Goal: Transaction & Acquisition: Purchase product/service

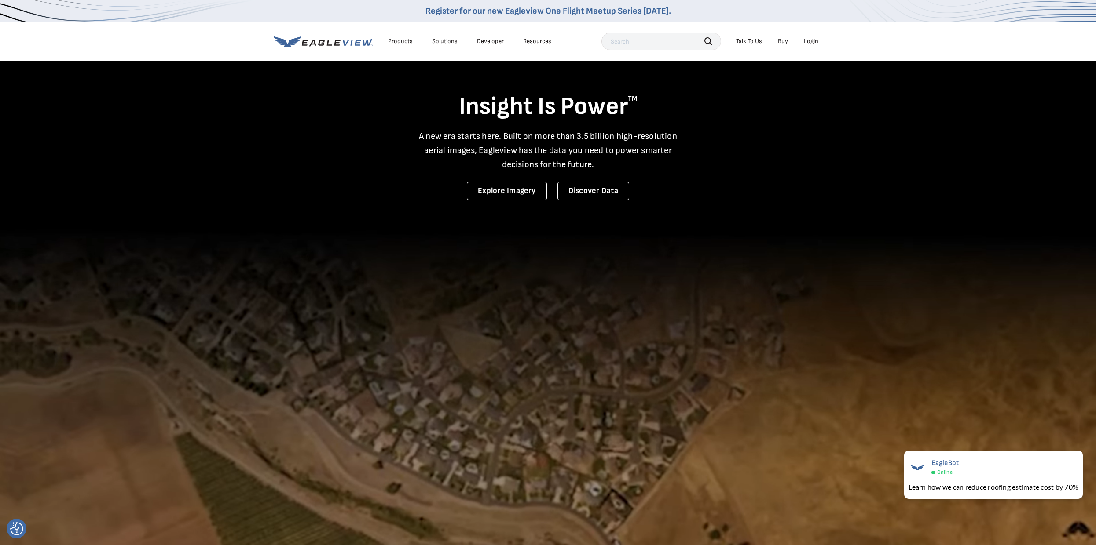
click at [806, 40] on div "Login" at bounding box center [811, 41] width 15 height 8
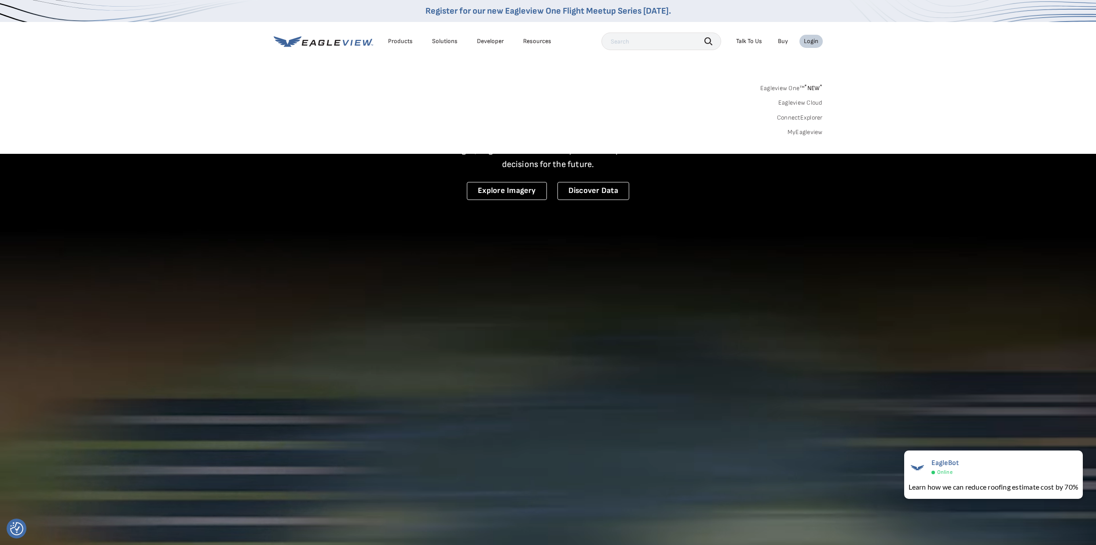
click at [811, 88] on span "* NEW *" at bounding box center [813, 87] width 18 height 7
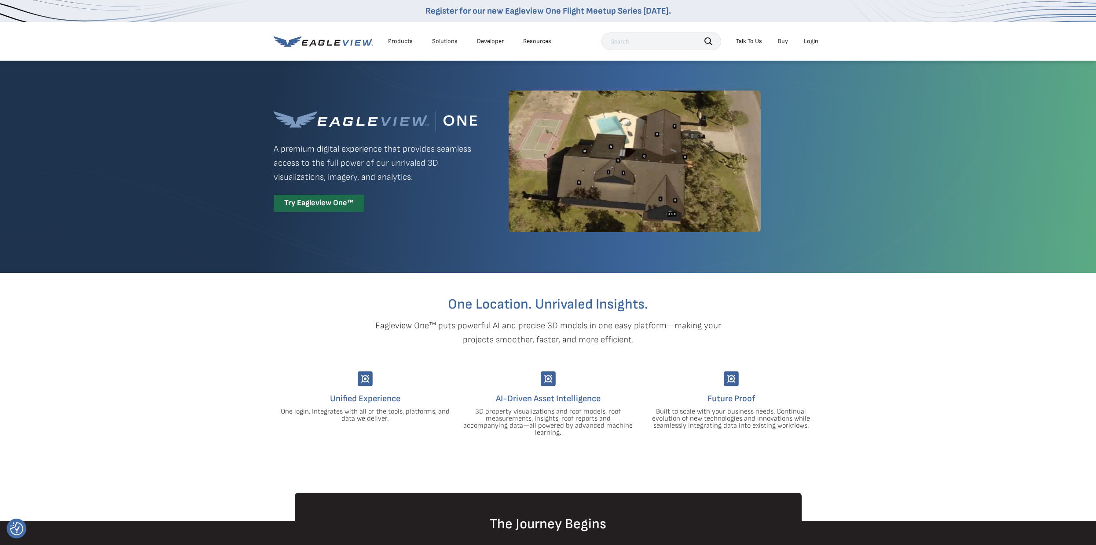
click at [618, 45] on input "text" at bounding box center [661, 42] width 120 height 18
type input "175 Watford Rd., Thomasville, NC"
click at [707, 41] on icon "button" at bounding box center [708, 41] width 8 height 8
click at [709, 39] on icon "button" at bounding box center [708, 41] width 8 height 8
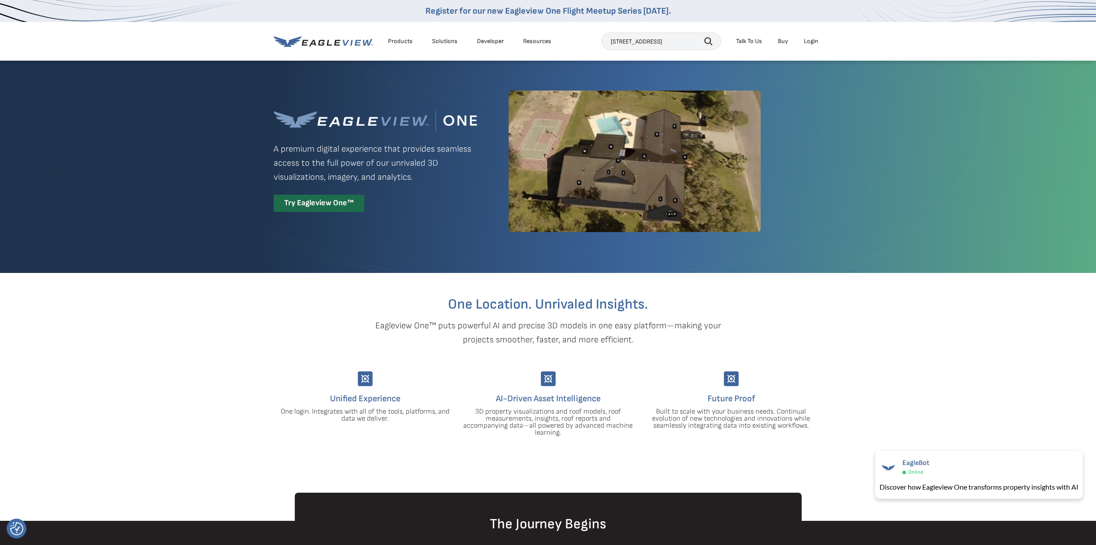
click at [709, 39] on icon "button" at bounding box center [708, 41] width 8 height 8
click at [397, 42] on div "Products" at bounding box center [400, 41] width 25 height 8
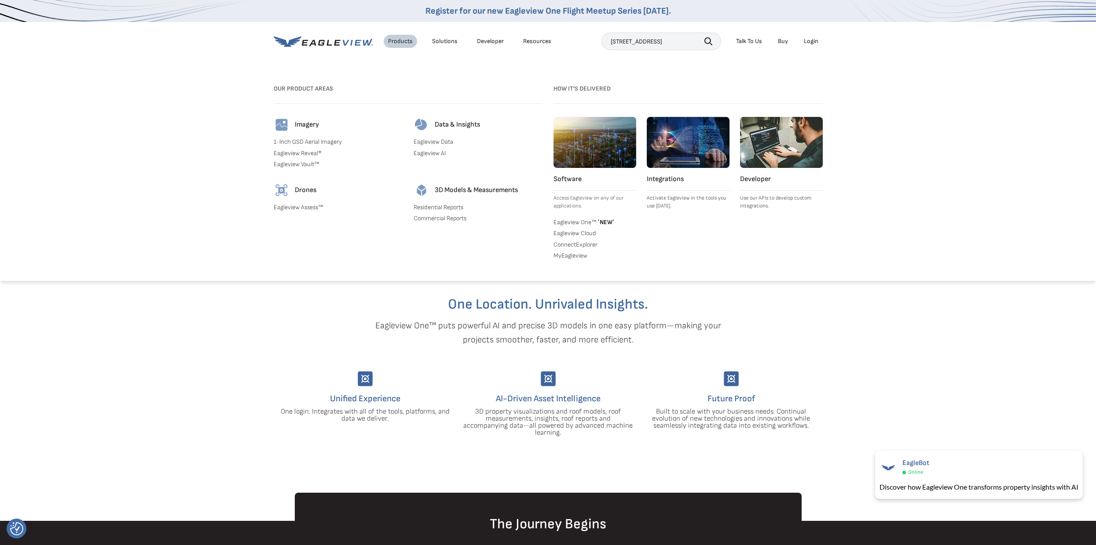
click at [435, 217] on link "Commercial Reports" at bounding box center [477, 219] width 129 height 8
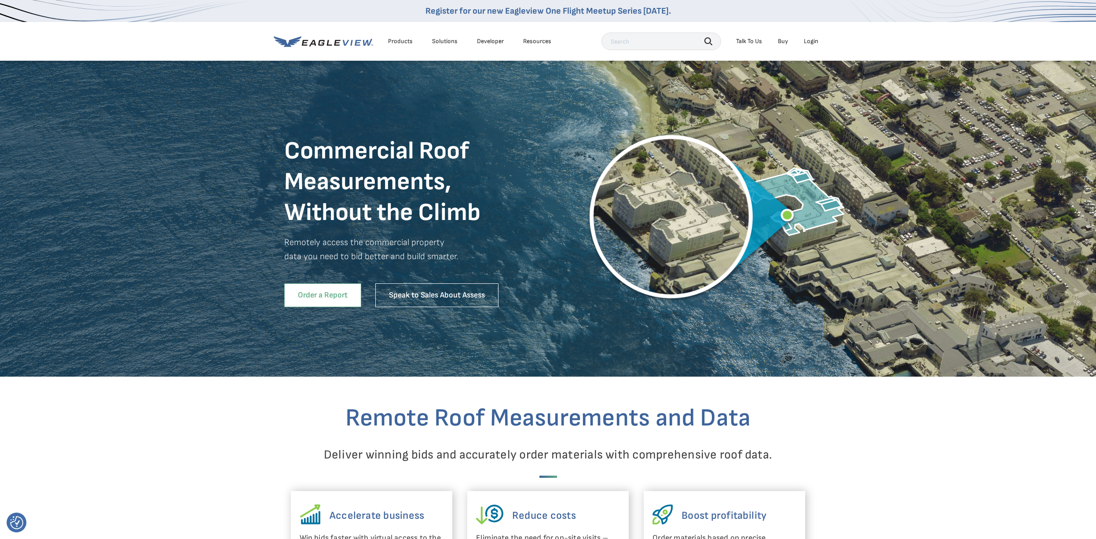
click at [331, 290] on link "Order a Report" at bounding box center [322, 295] width 77 height 24
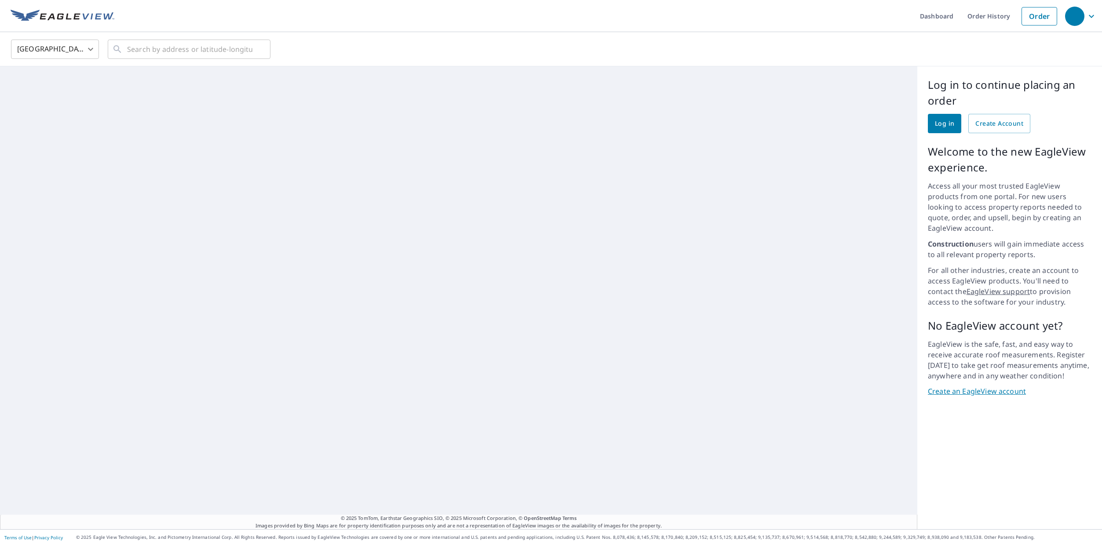
click at [935, 124] on span "Log in" at bounding box center [944, 123] width 19 height 11
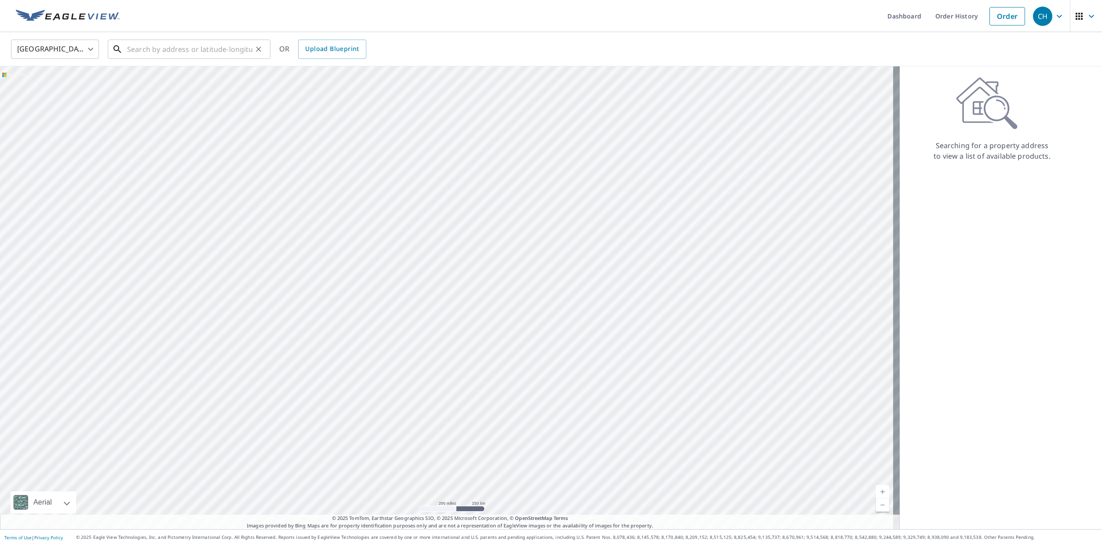
click at [233, 45] on input "text" at bounding box center [189, 49] width 125 height 25
click at [153, 71] on span "[STREET_ADDRESS]" at bounding box center [194, 74] width 138 height 11
type input "[STREET_ADDRESS]"
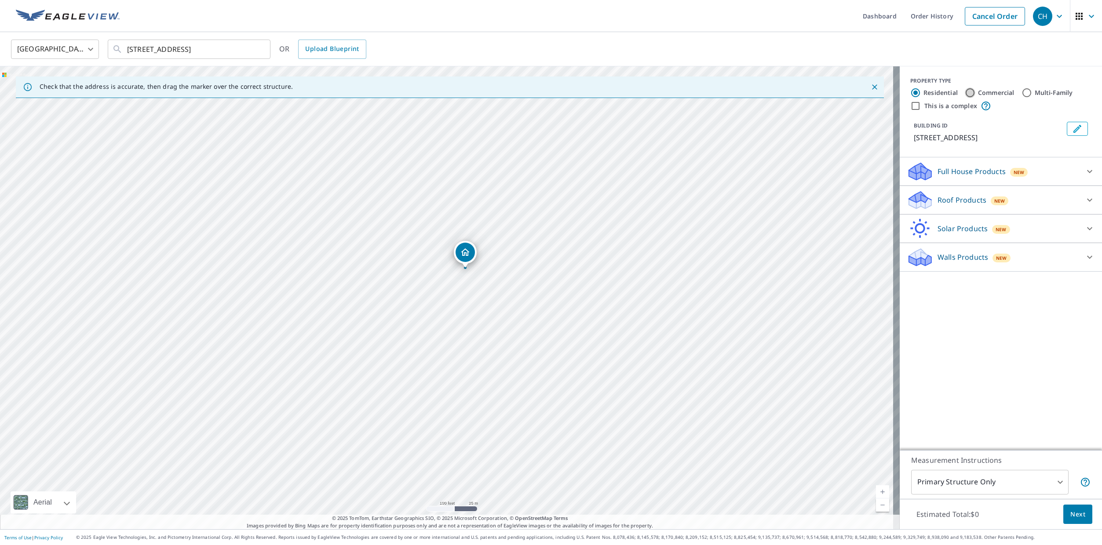
click at [965, 93] on input "Commercial" at bounding box center [970, 93] width 11 height 11
radio input "true"
type input "4"
click at [1085, 170] on icon at bounding box center [1090, 171] width 11 height 11
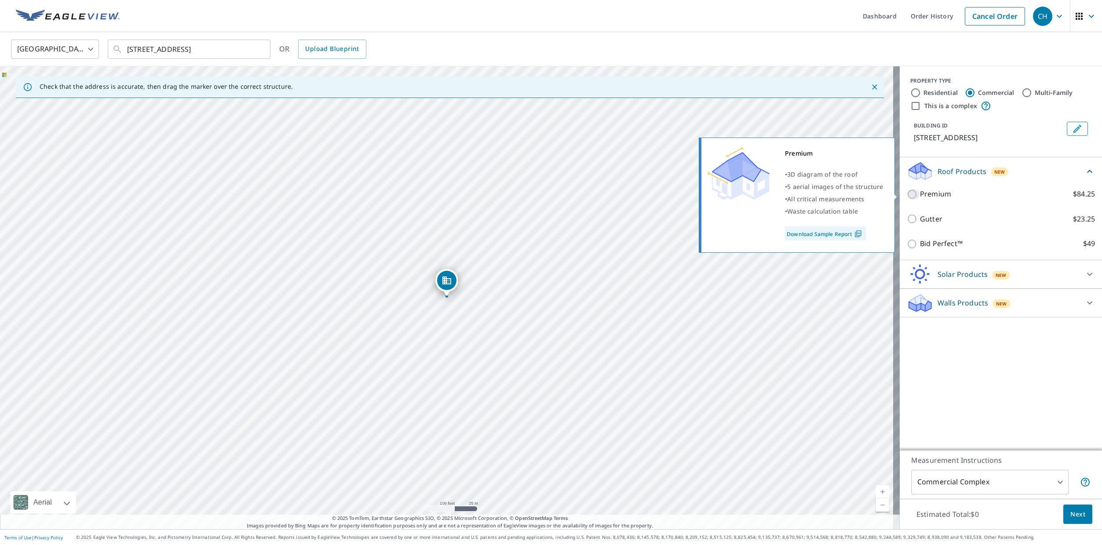
click at [907, 191] on input "Premium $84.25" at bounding box center [913, 194] width 13 height 11
checkbox input "true"
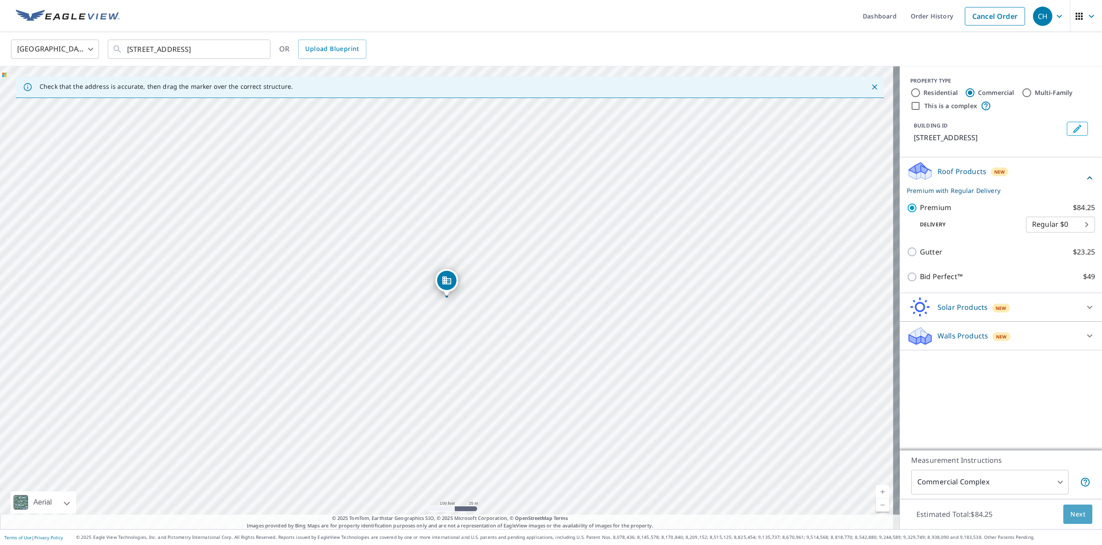
click at [1075, 514] on span "Next" at bounding box center [1078, 514] width 15 height 11
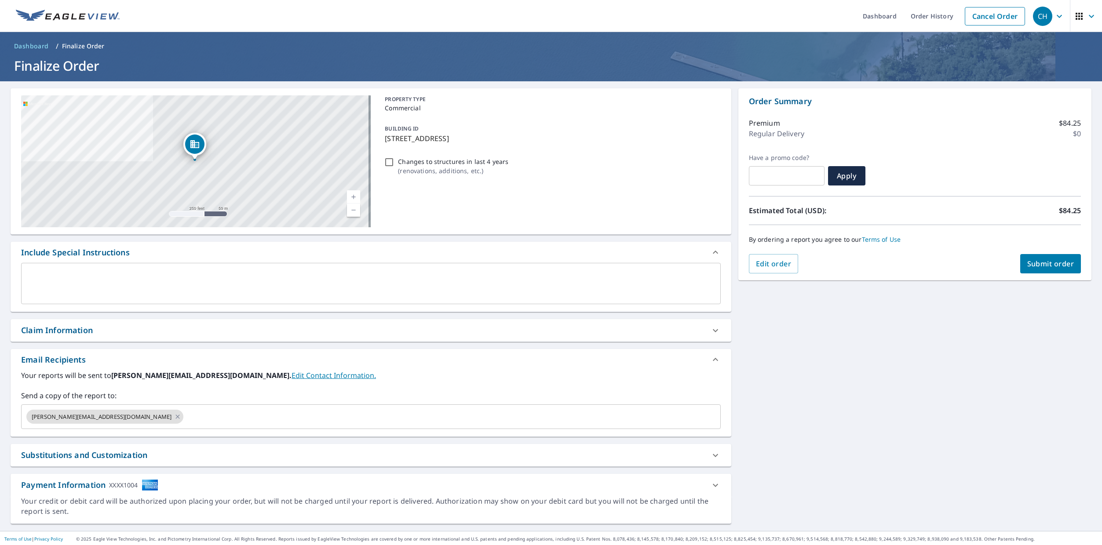
click at [1037, 265] on span "Submit order" at bounding box center [1050, 264] width 47 height 10
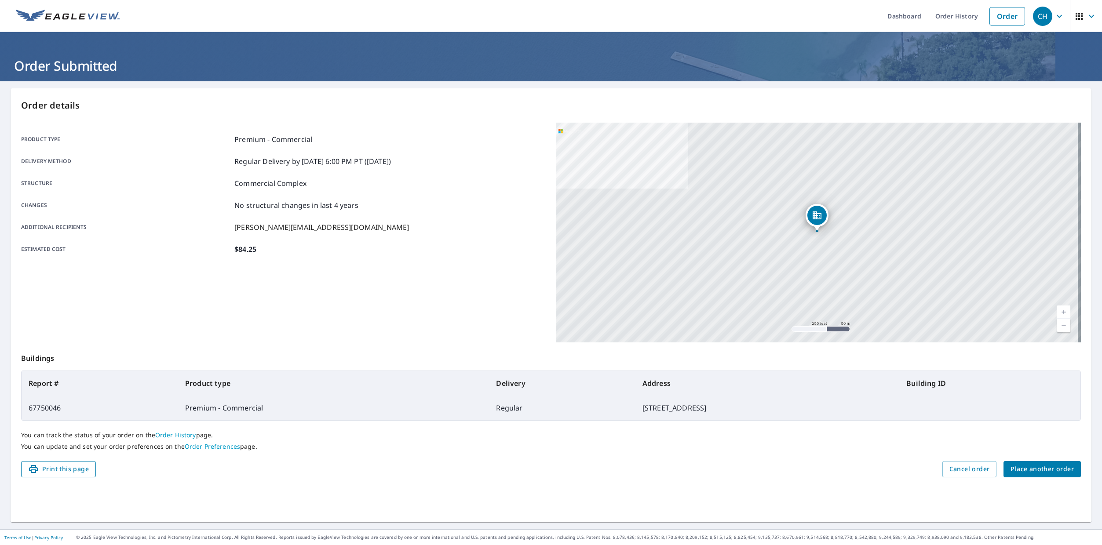
click at [59, 467] on span "Print this page" at bounding box center [58, 469] width 61 height 11
